Goal: Information Seeking & Learning: Learn about a topic

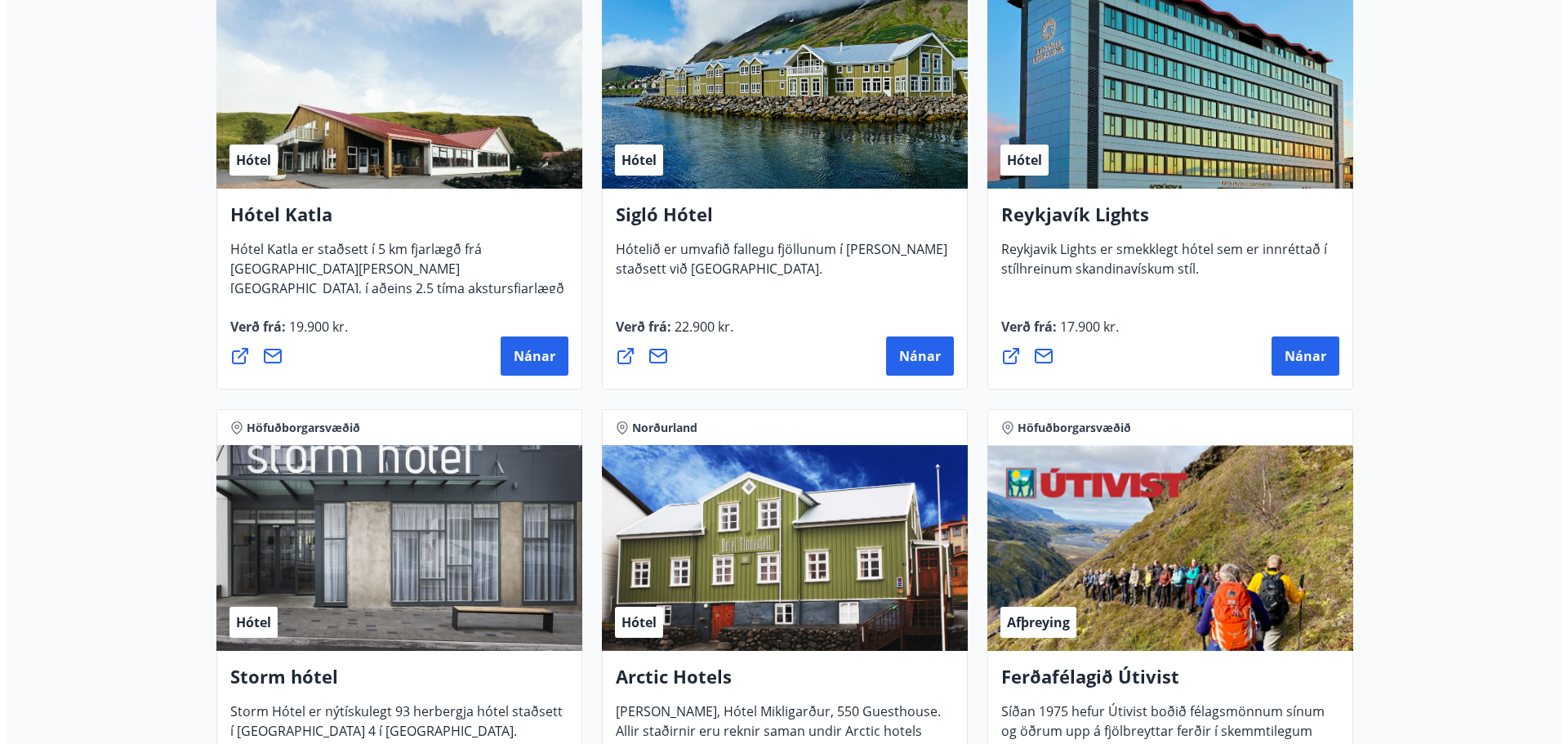
scroll to position [1307, 0]
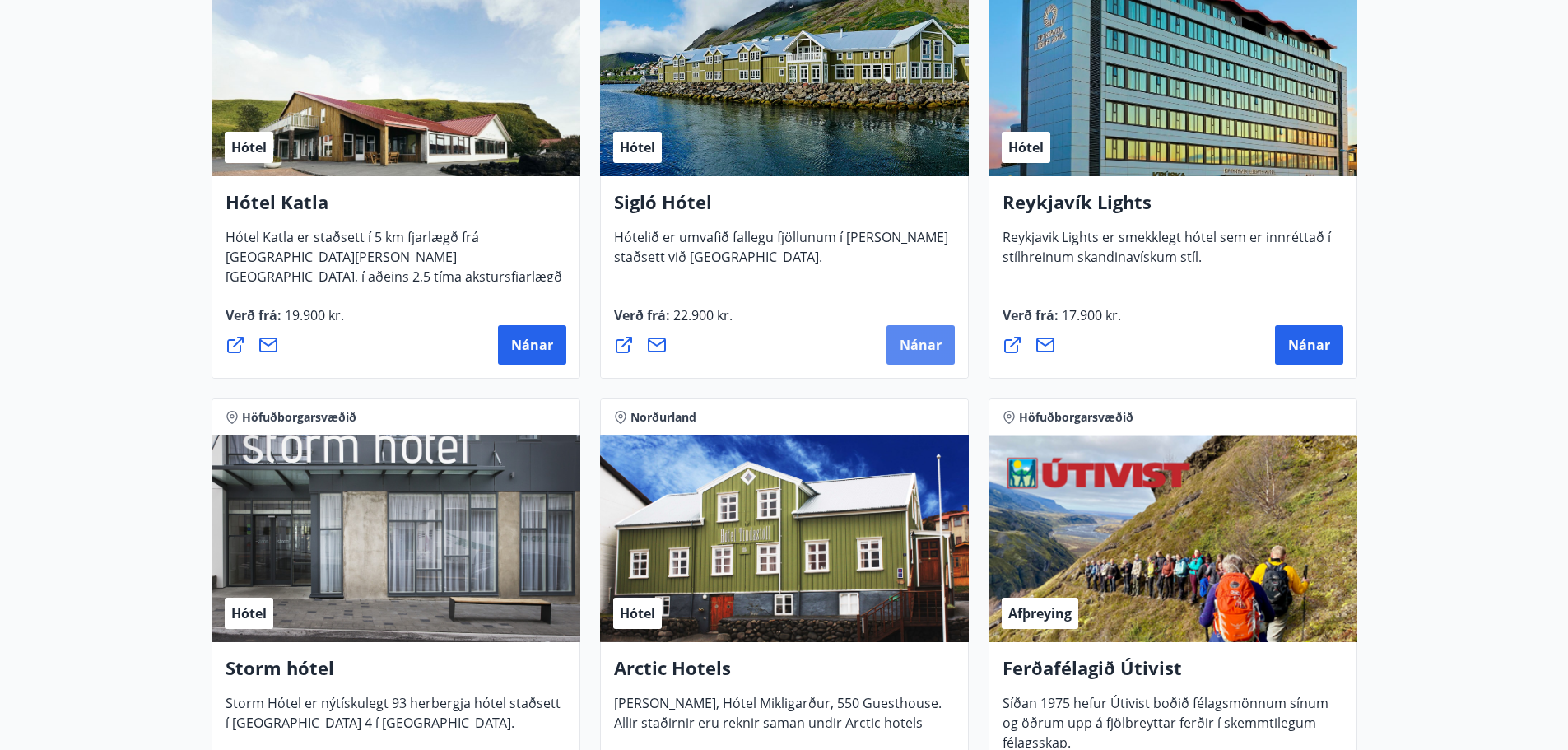
click at [892, 352] on button "Nánar" at bounding box center [920, 344] width 68 height 40
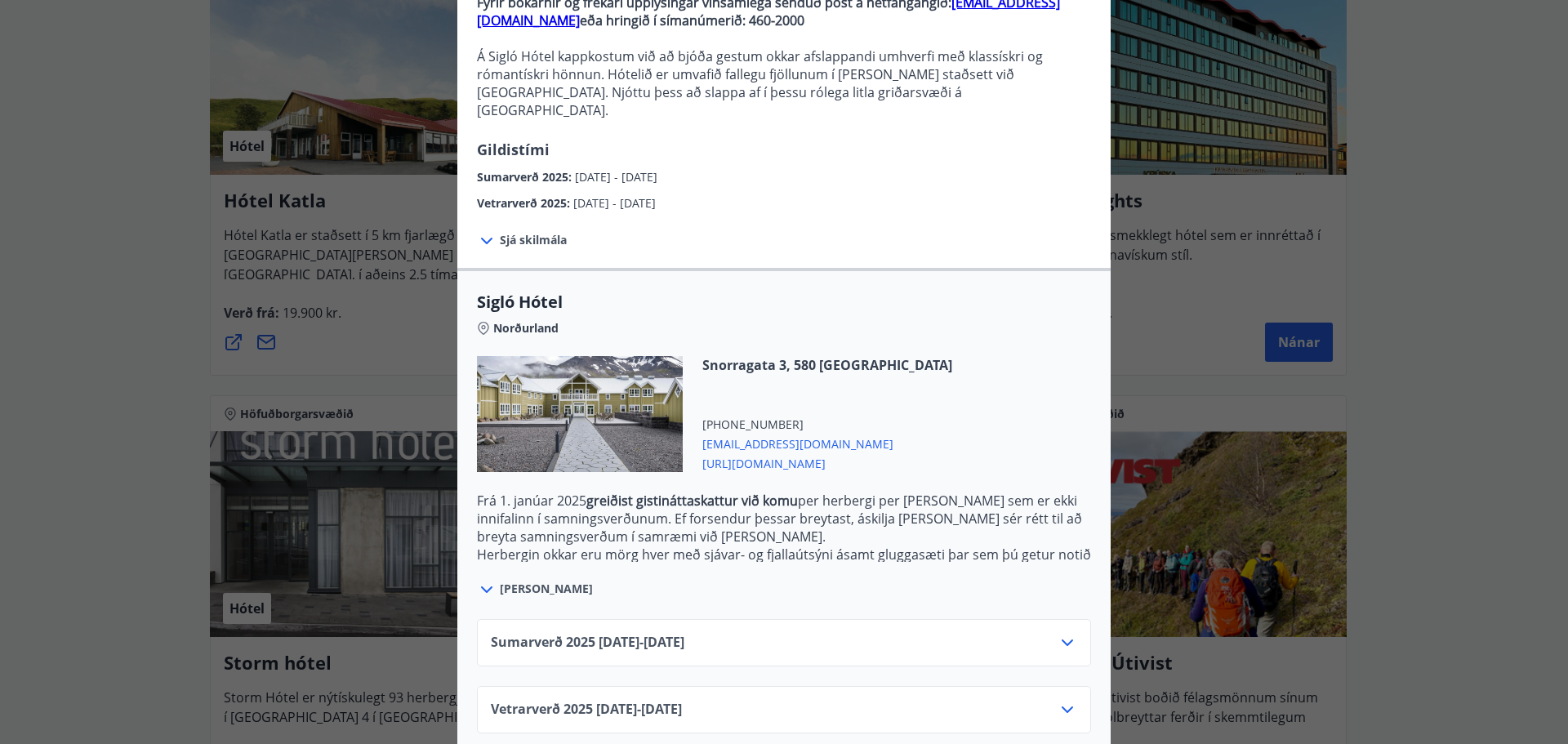
scroll to position [188, 0]
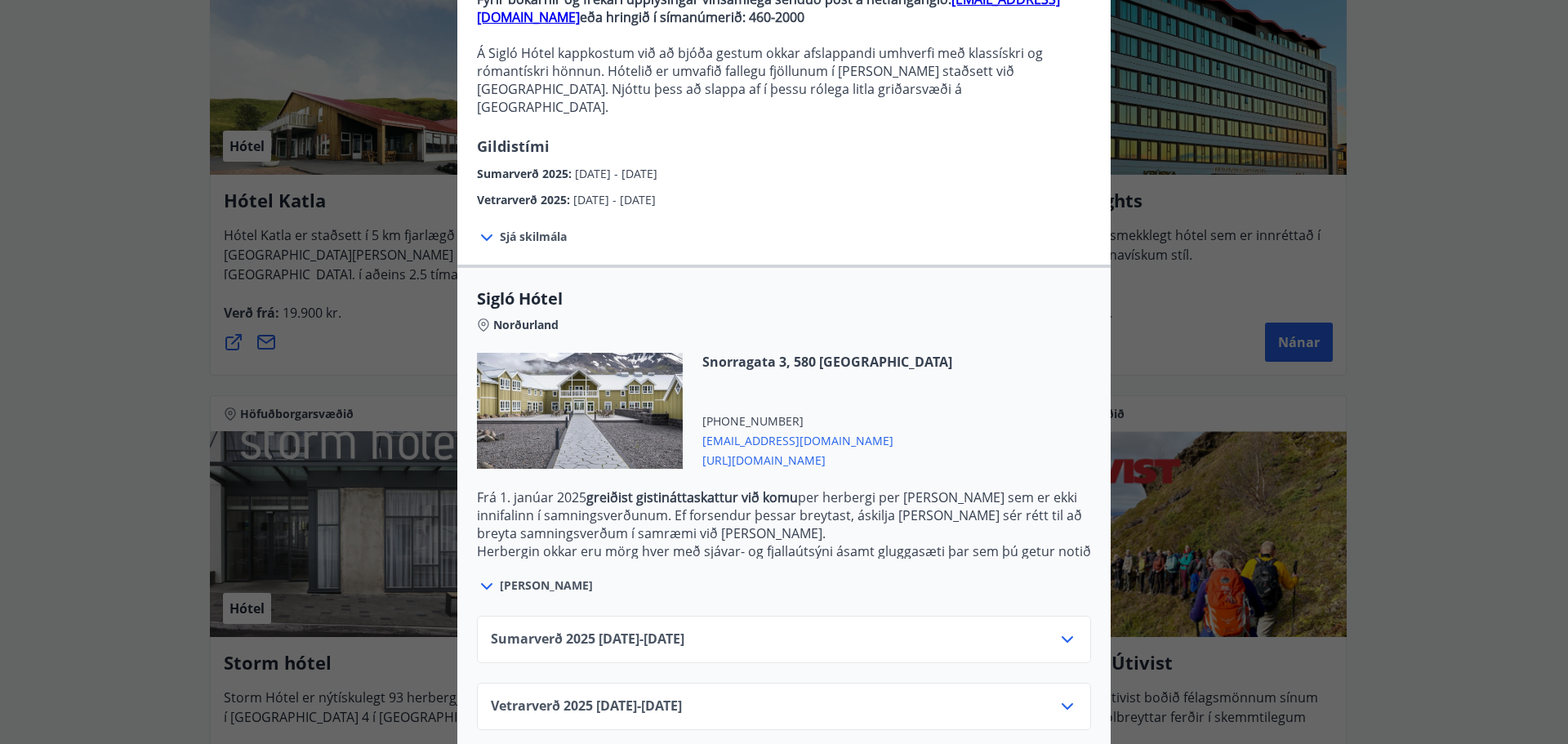
click at [920, 697] on div "Vetrarverð 2025 01.10.25 - 21.12.25" at bounding box center [784, 712] width 587 height 33
click at [1064, 697] on icon at bounding box center [1067, 706] width 19 height 19
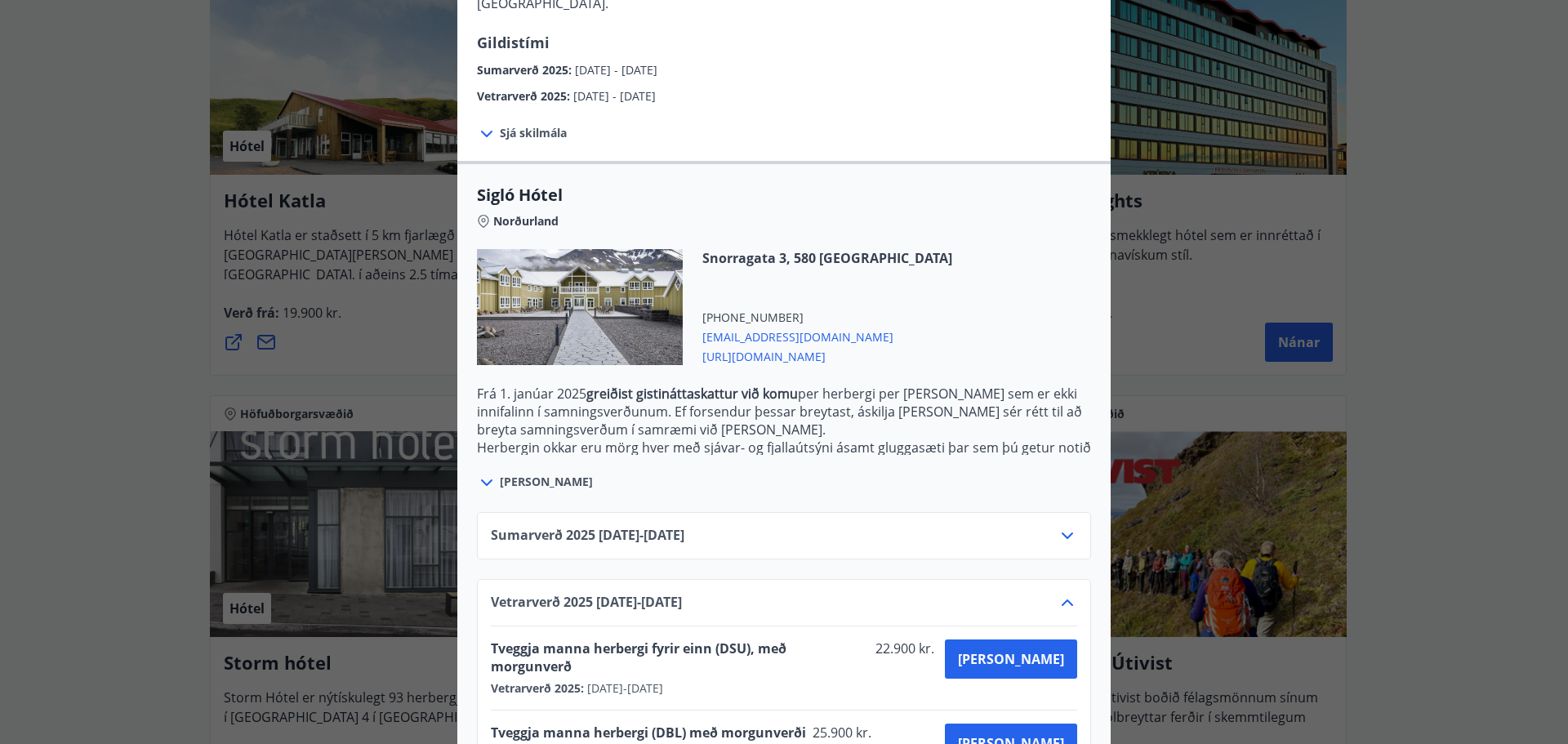
scroll to position [320, 0]
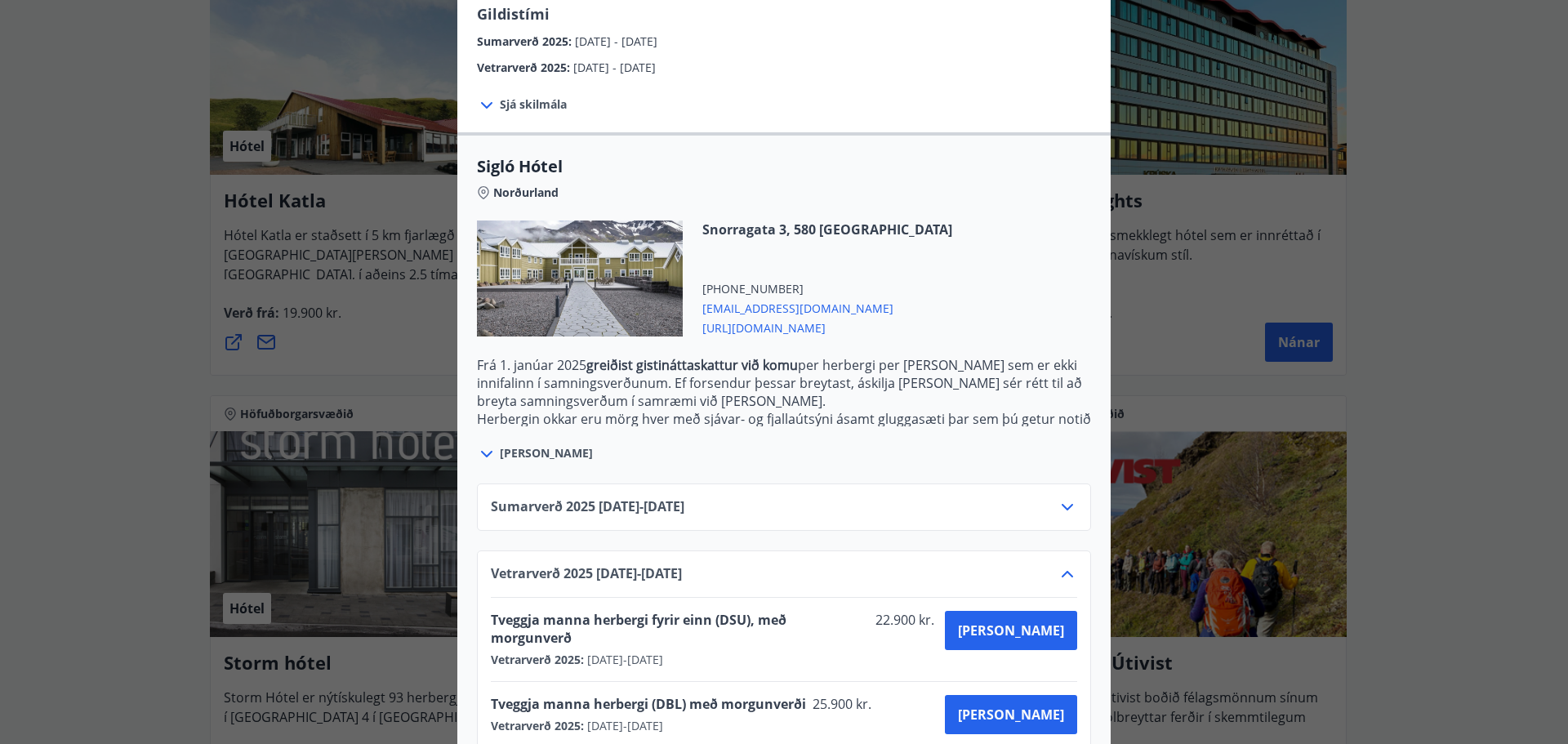
click at [1066, 497] on icon at bounding box center [1067, 507] width 19 height 19
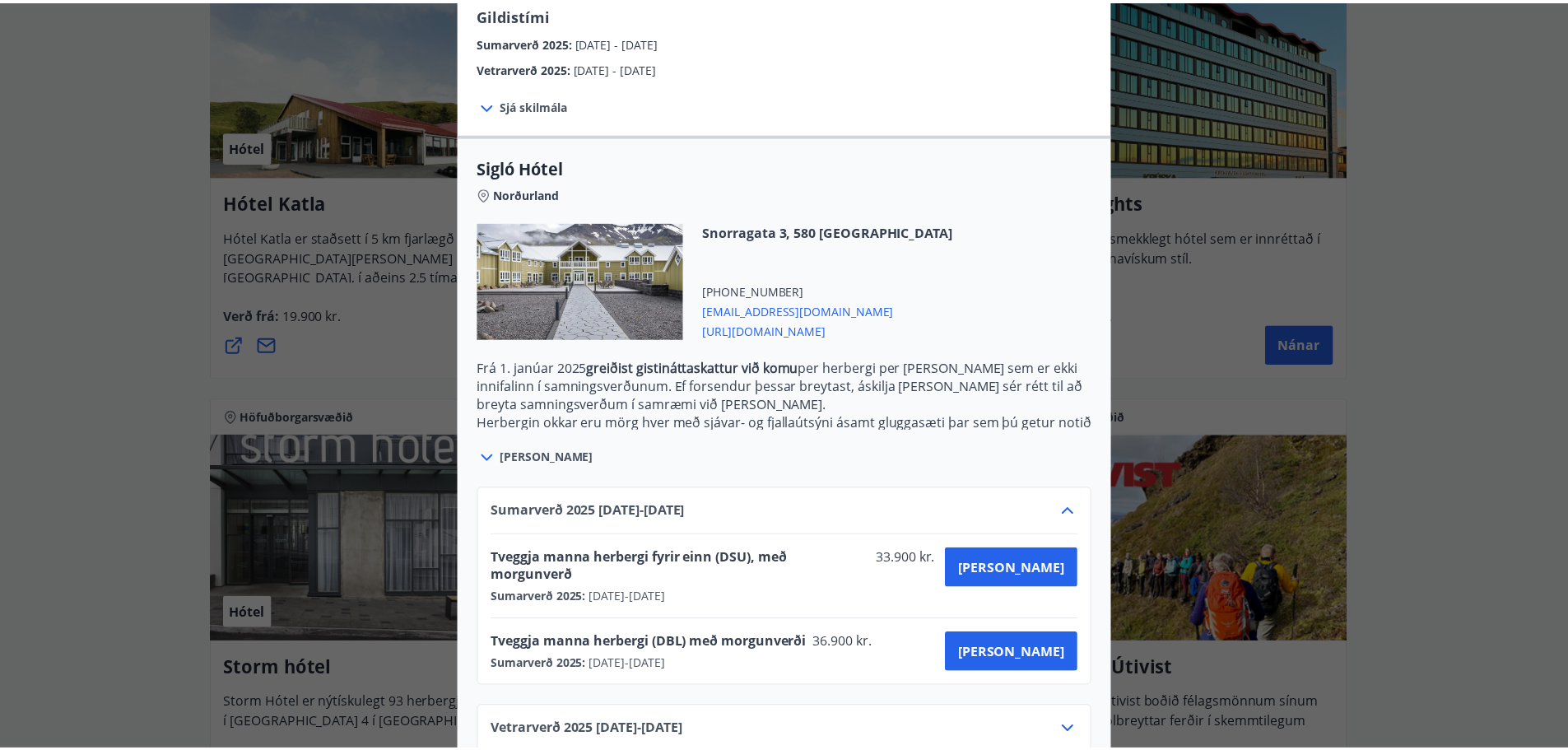
scroll to position [0, 0]
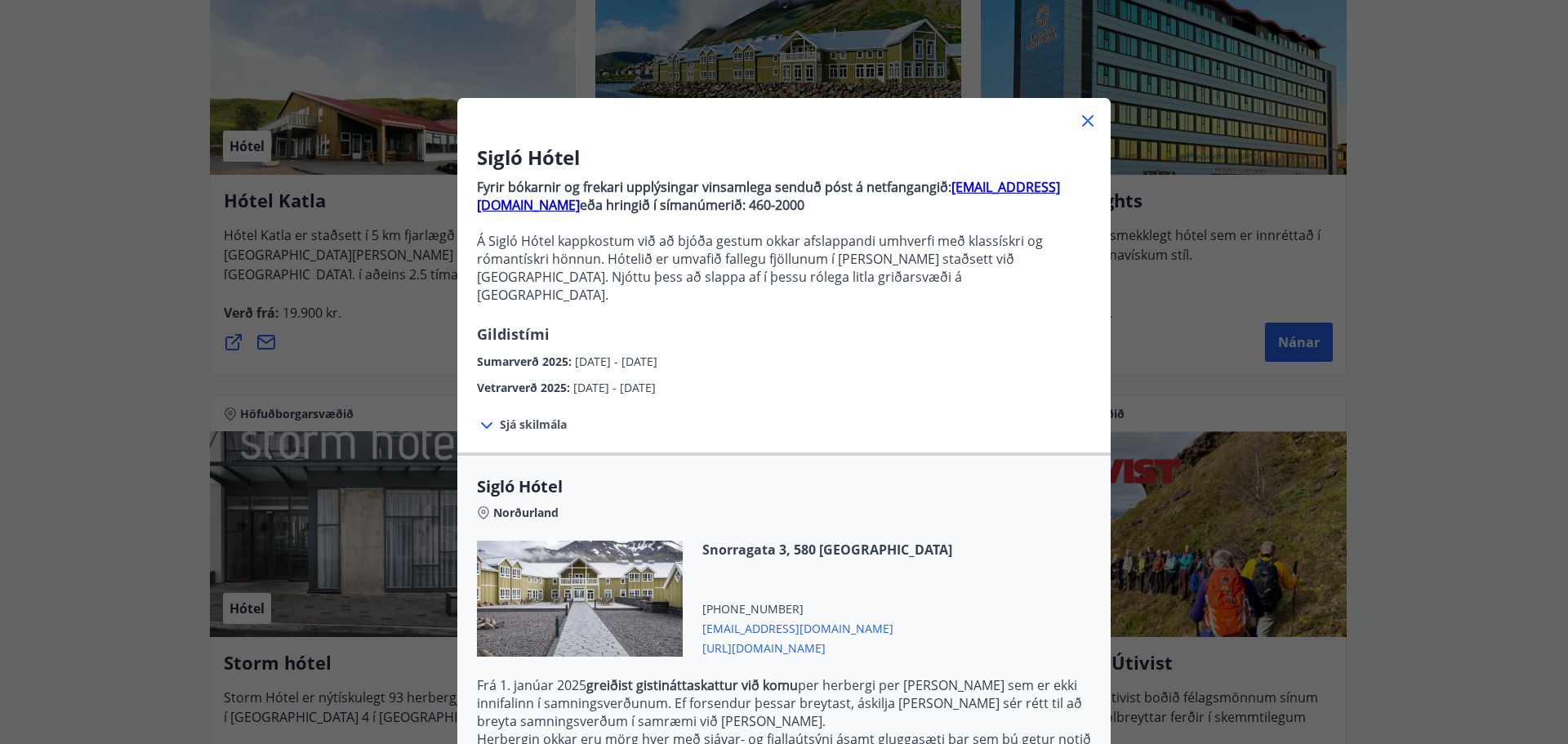
click at [516, 416] on span "Sjá skilmála" at bounding box center [533, 424] width 67 height 17
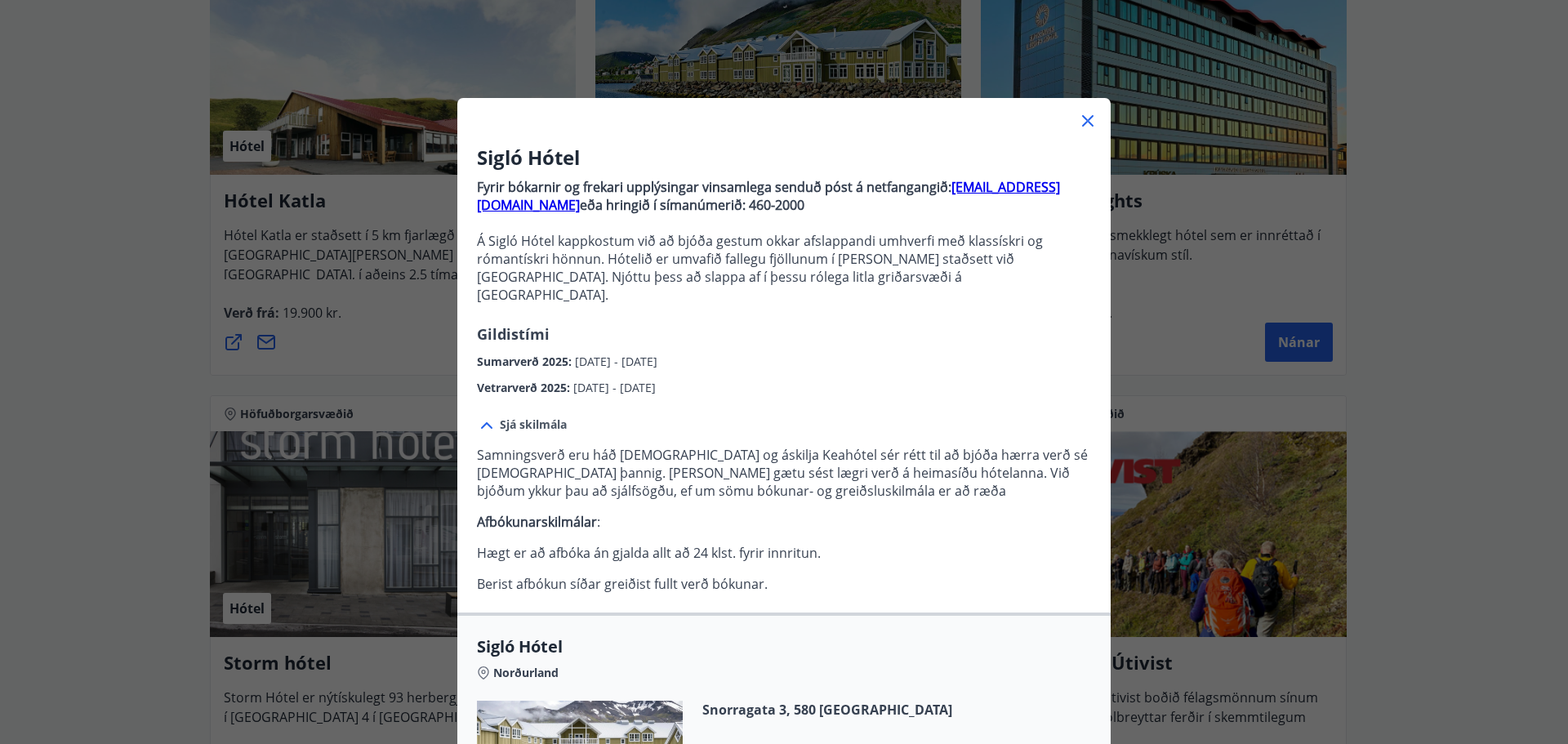
click at [1082, 122] on icon at bounding box center [1087, 120] width 11 height 11
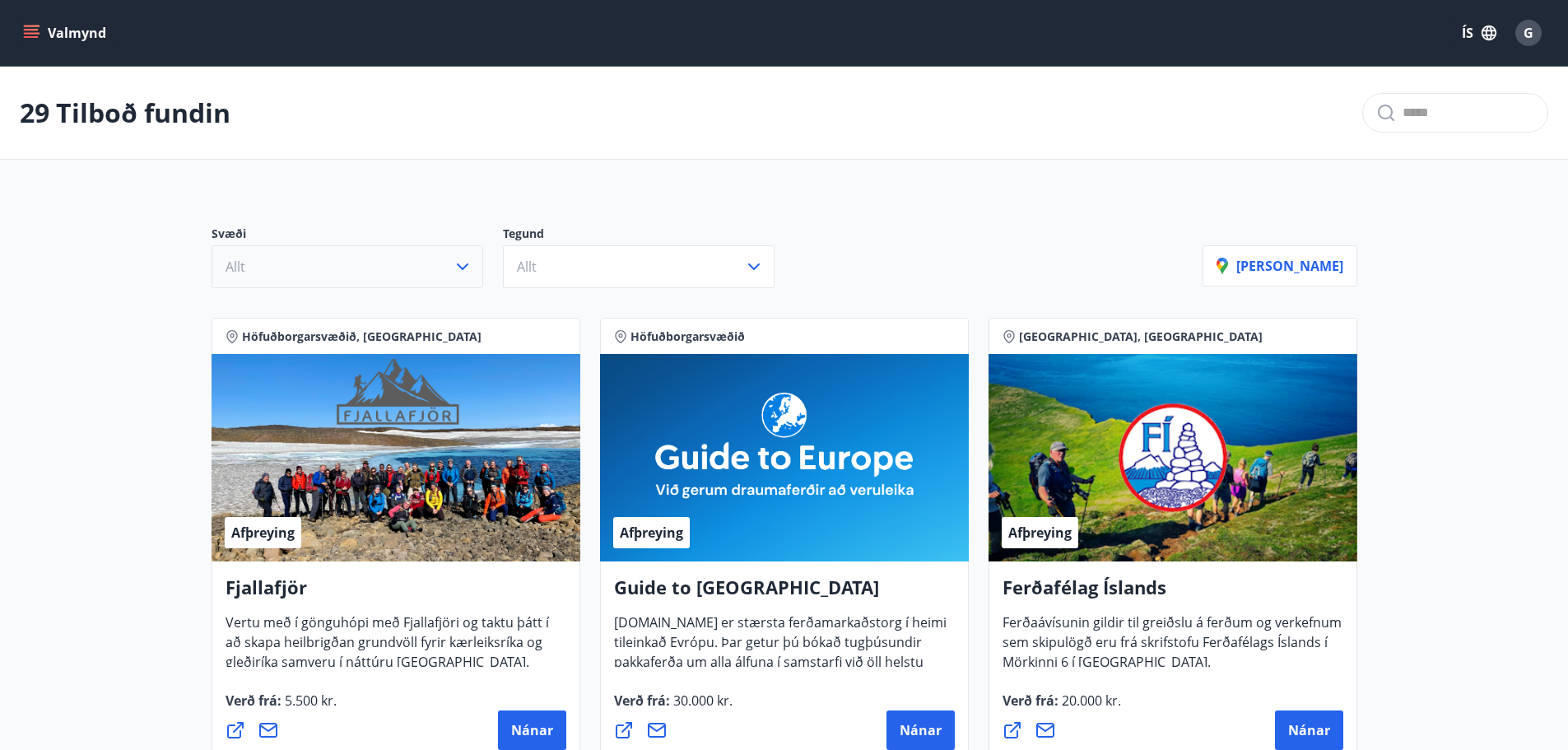
click at [279, 258] on button "Allt" at bounding box center [347, 267] width 272 height 43
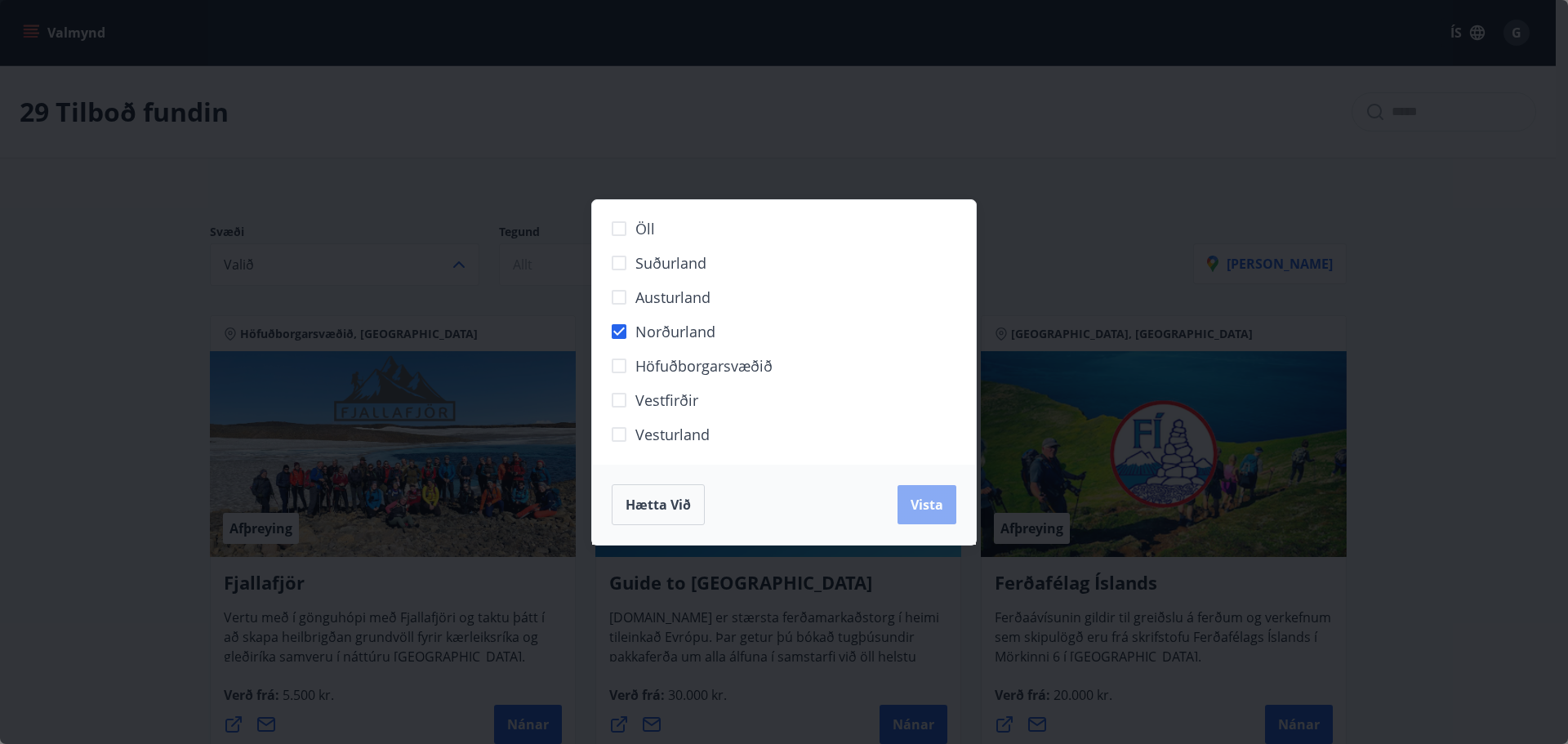
click at [924, 511] on span "Vista" at bounding box center [927, 504] width 33 height 18
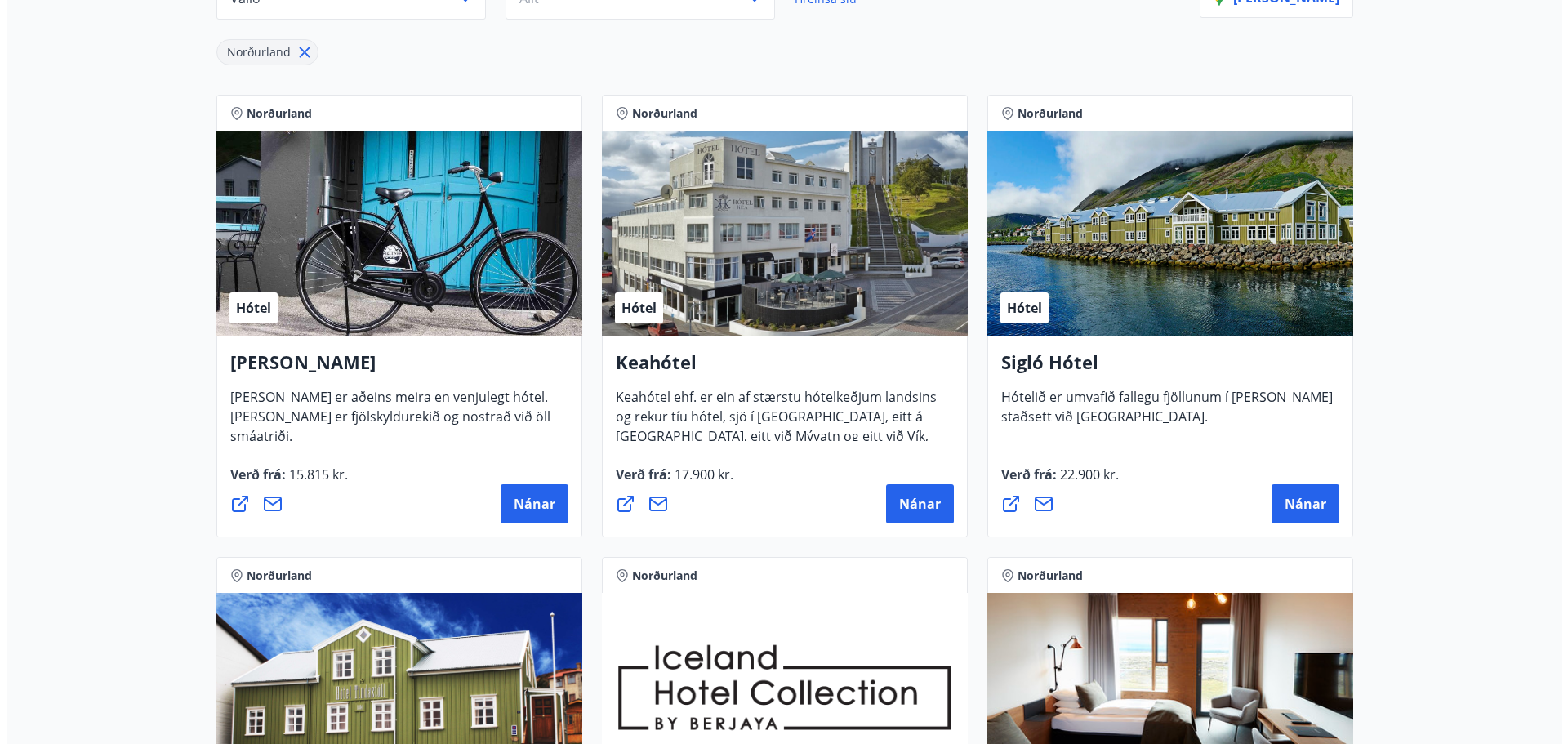
scroll to position [245, 0]
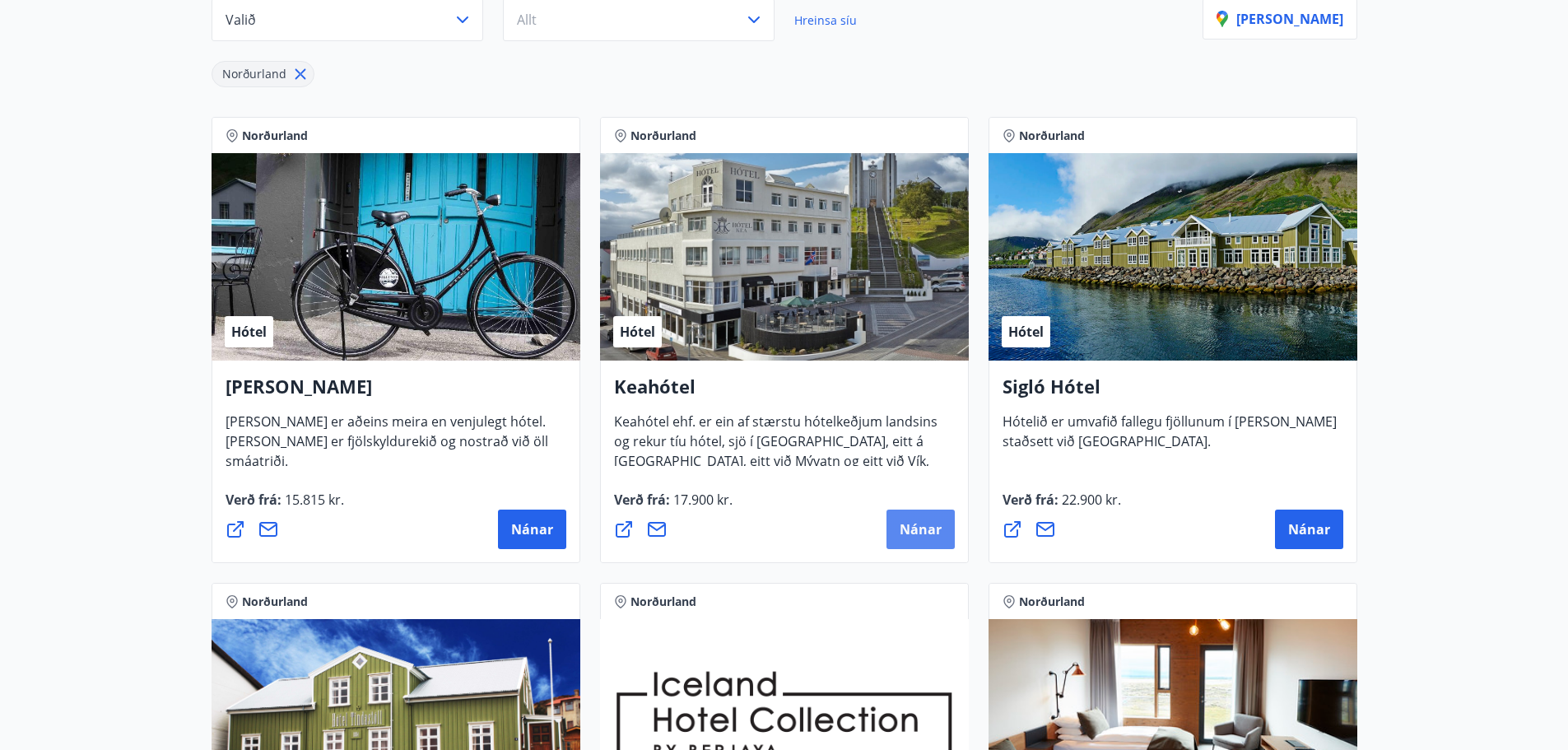
click at [914, 535] on span "Nánar" at bounding box center [920, 530] width 42 height 18
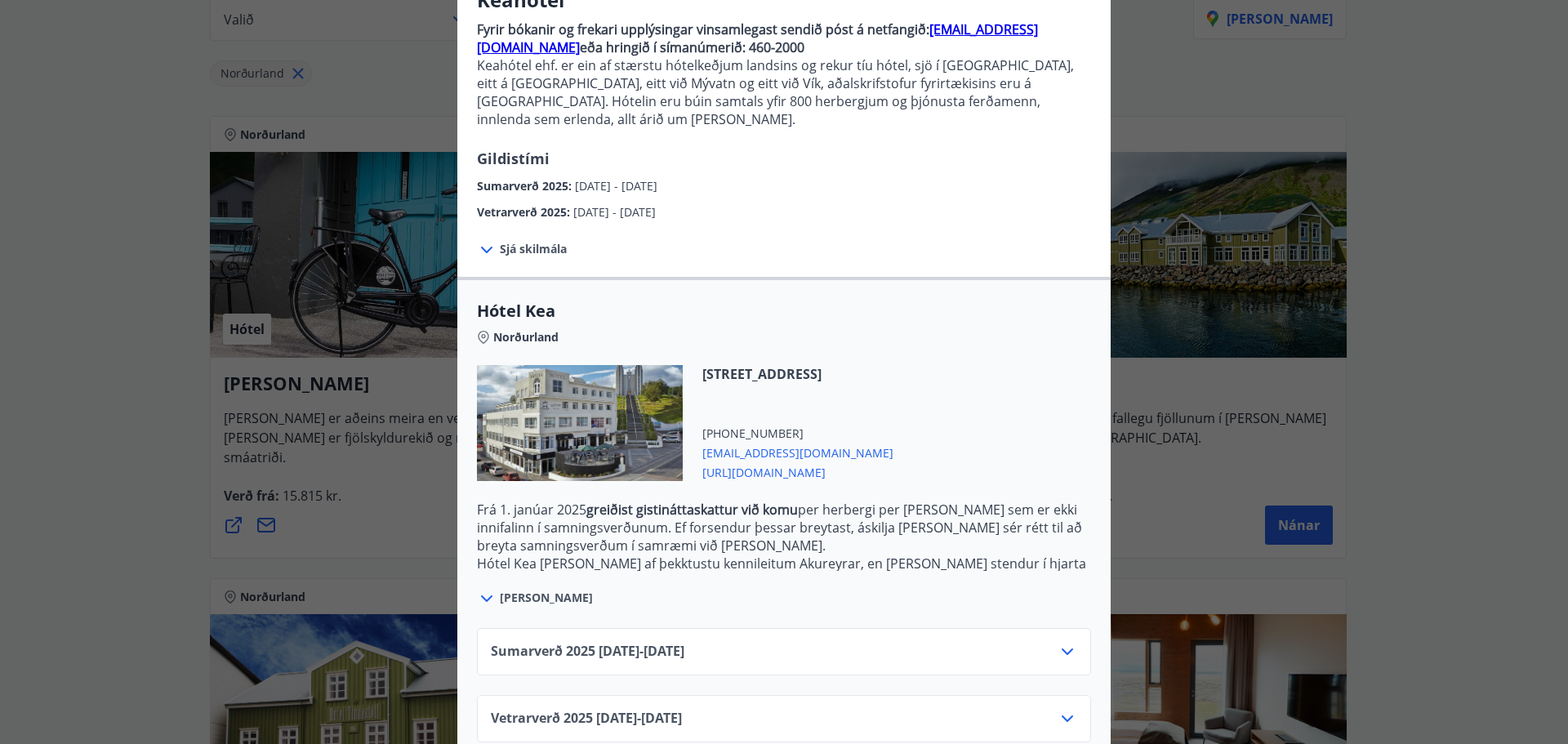
scroll to position [170, 0]
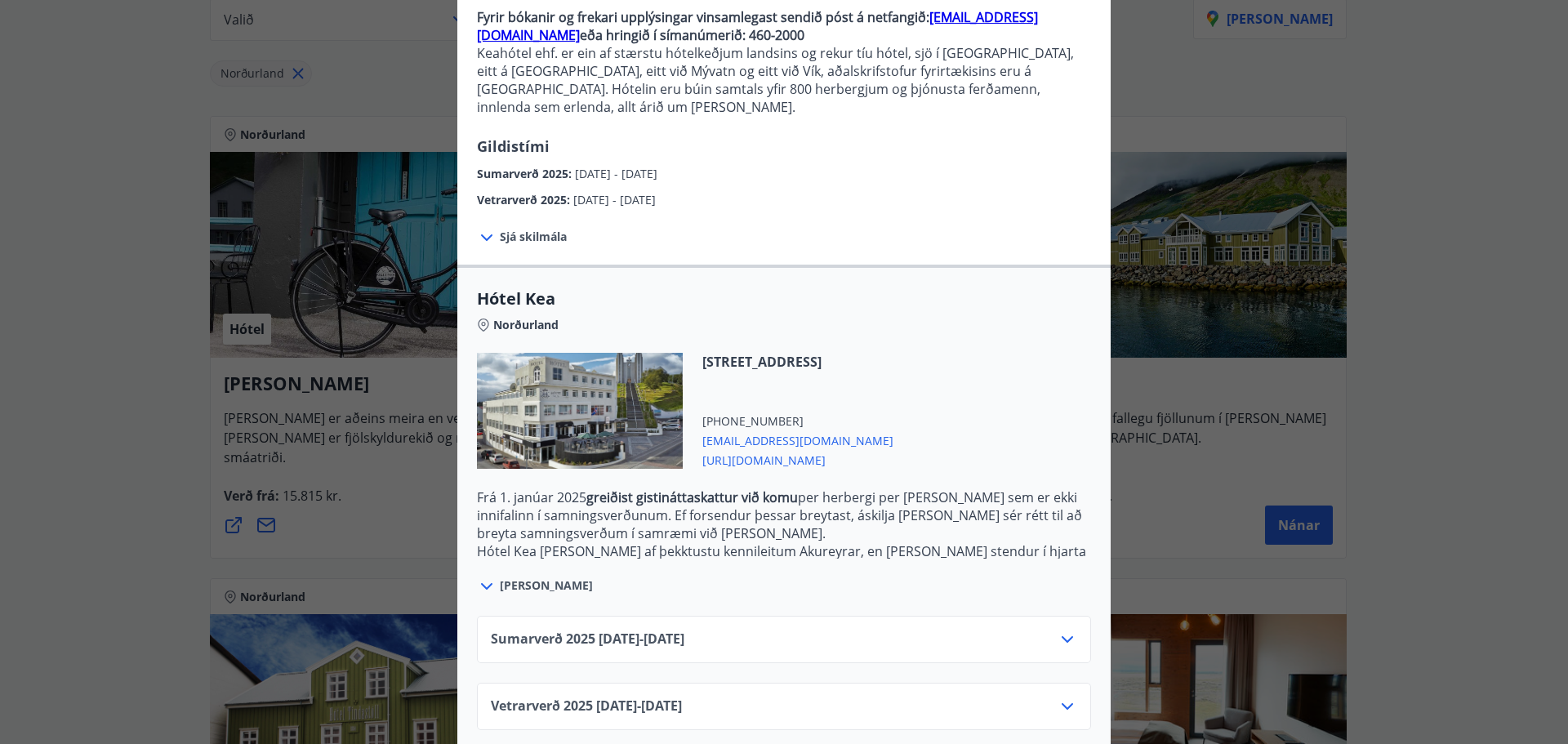
click at [1058, 630] on icon at bounding box center [1067, 639] width 19 height 19
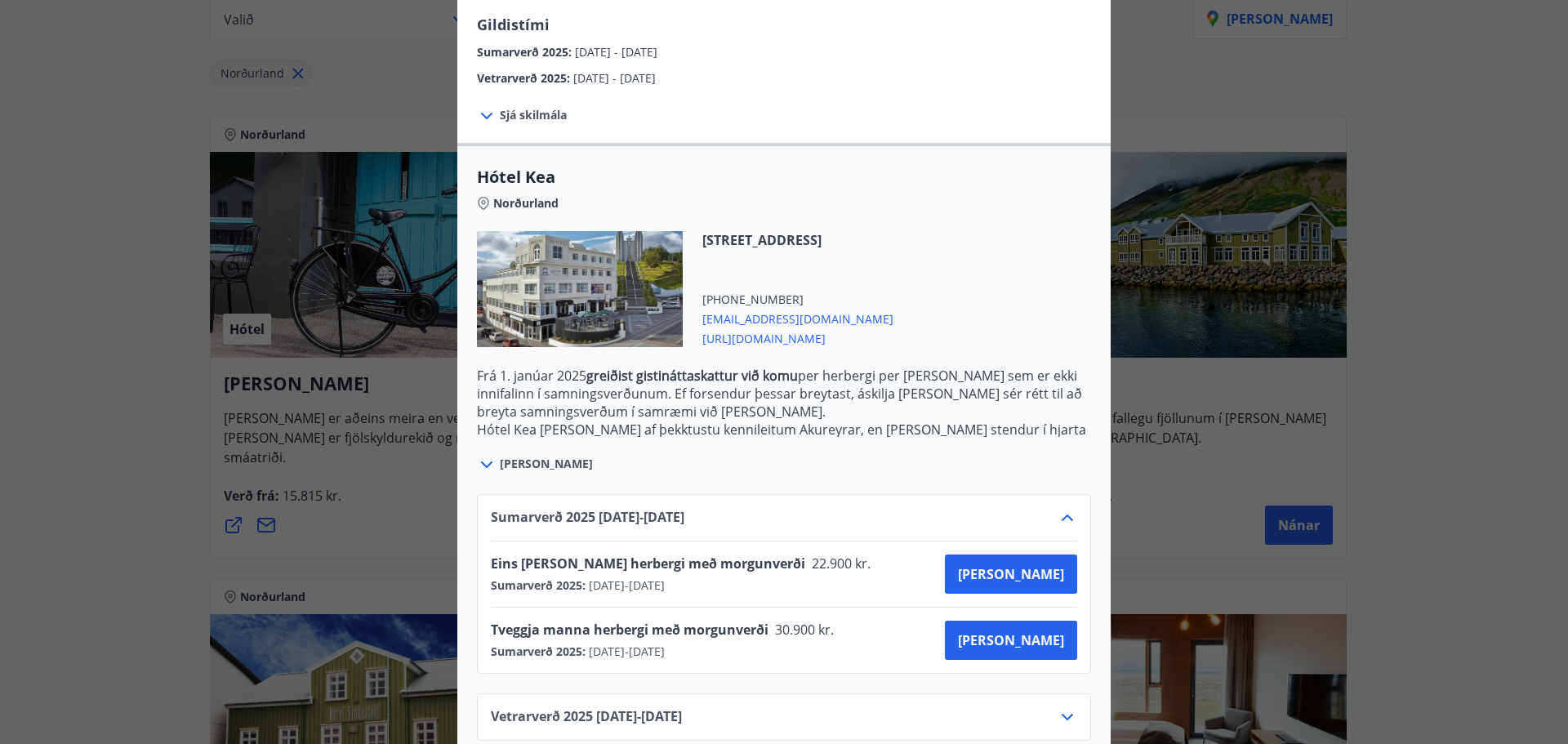
scroll to position [302, 0]
